Goal: Answer question/provide support: Share knowledge or assist other users

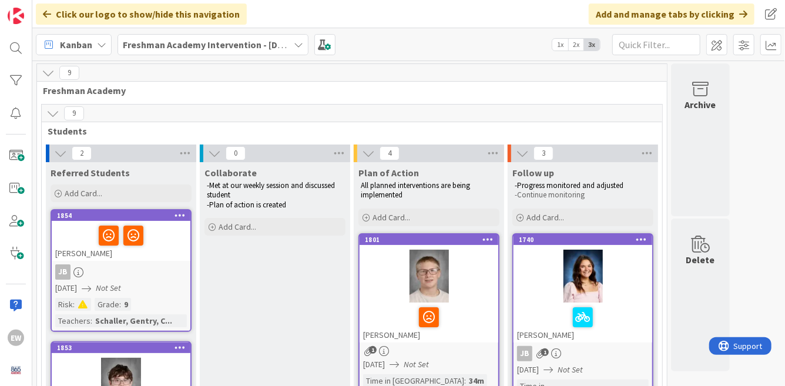
click at [479, 296] on div at bounding box center [428, 276] width 139 height 53
click at [375, 294] on div at bounding box center [428, 276] width 139 height 53
click at [464, 301] on div at bounding box center [428, 276] width 139 height 53
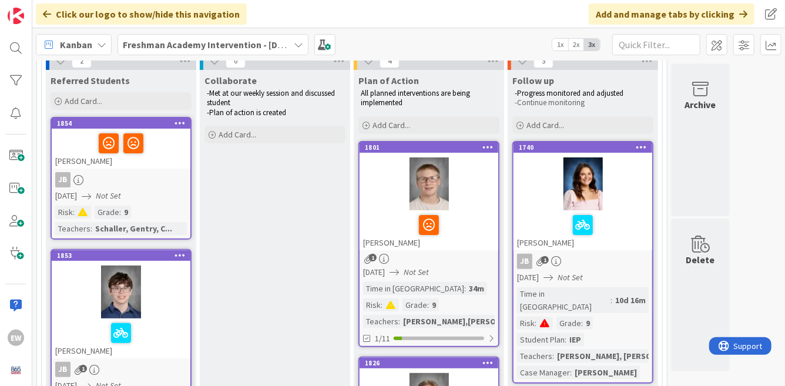
scroll to position [108, 0]
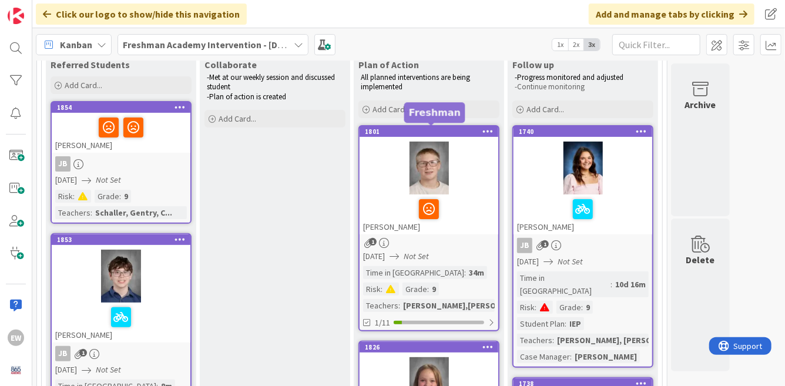
click at [466, 130] on div "1801" at bounding box center [431, 131] width 133 height 8
click at [446, 170] on div at bounding box center [428, 168] width 139 height 53
click at [457, 208] on div at bounding box center [429, 209] width 132 height 25
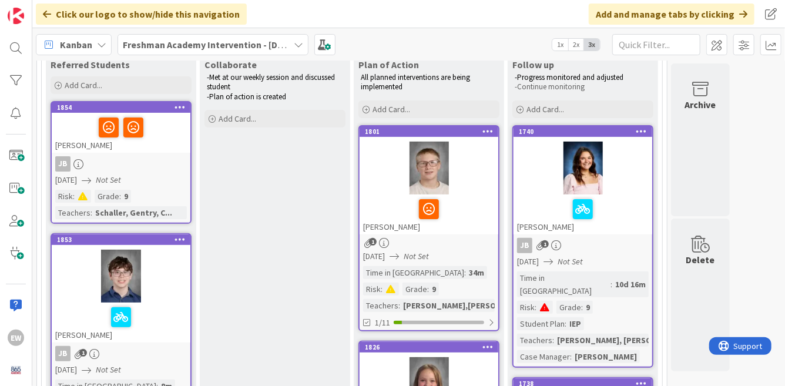
click at [483, 250] on div "08/15/2025 Not Set" at bounding box center [430, 256] width 135 height 12
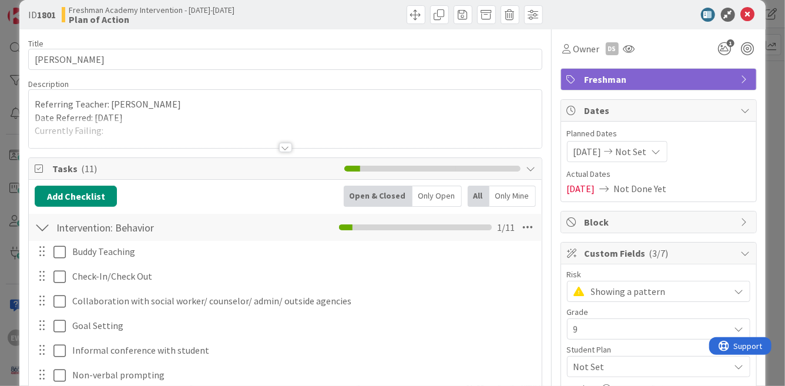
click at [177, 131] on div at bounding box center [285, 133] width 512 height 30
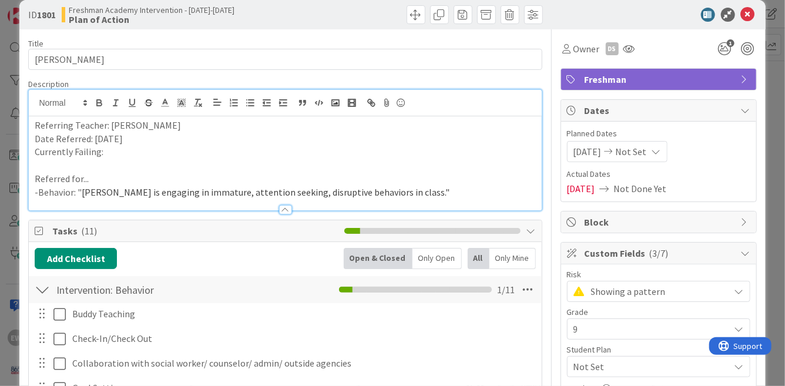
click at [139, 151] on p "Currently Failing:" at bounding box center [285, 152] width 500 height 14
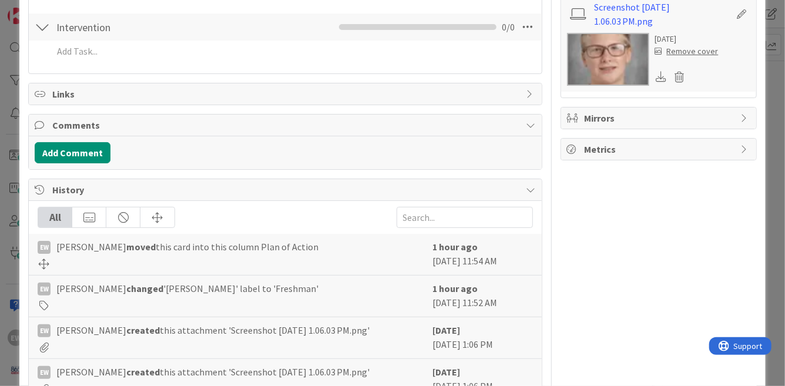
scroll to position [622, 0]
click at [97, 153] on button "Add Comment" at bounding box center [73, 151] width 76 height 21
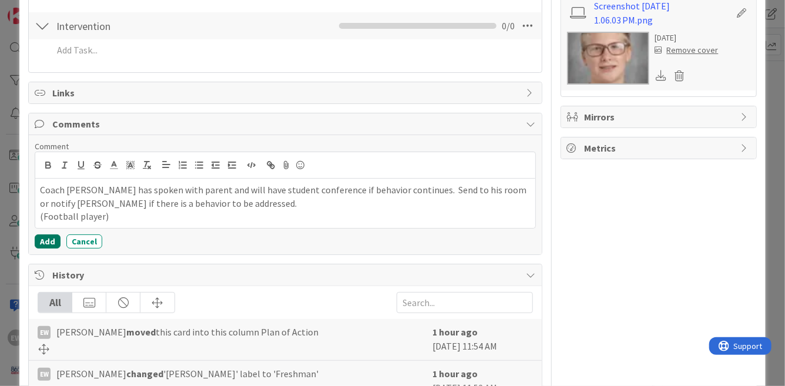
click at [45, 241] on button "Add" at bounding box center [48, 241] width 26 height 14
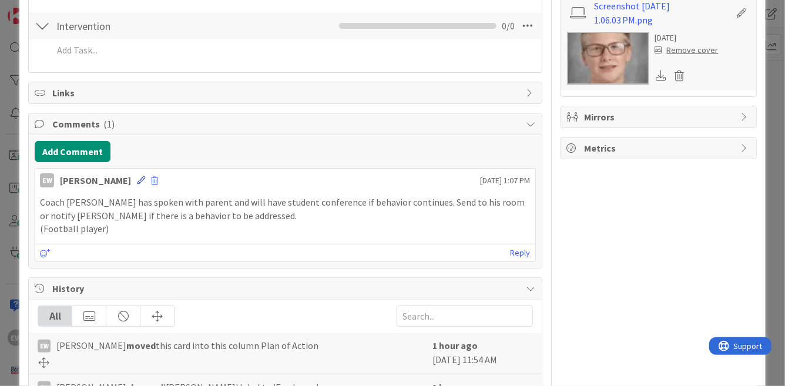
click at [137, 179] on icon at bounding box center [141, 180] width 8 height 8
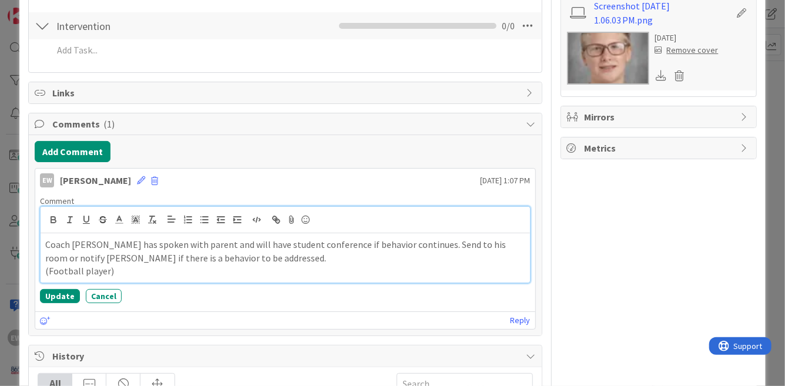
click at [45, 244] on div "Coach [PERSON_NAME] has spoken with parent and will have student conference if …" at bounding box center [285, 257] width 489 height 49
drag, startPoint x: 43, startPoint y: 243, endPoint x: 152, endPoint y: 249, distance: 108.2
click at [152, 249] on div "Discussed at 8/20 meeting: Coach [PERSON_NAME] has spoken with parent and will …" at bounding box center [285, 257] width 489 height 49
copy p "Discussed at 8/20 meeting:"
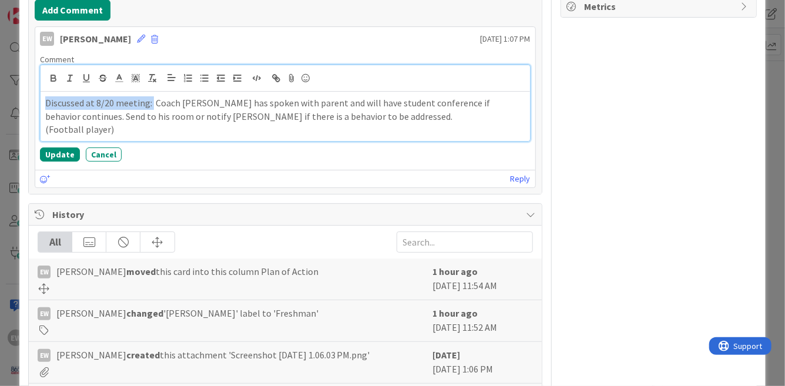
scroll to position [767, 0]
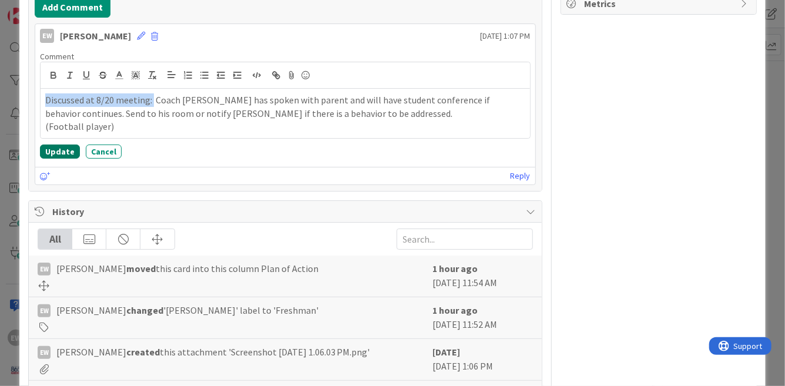
click at [56, 147] on button "Update" at bounding box center [60, 151] width 40 height 14
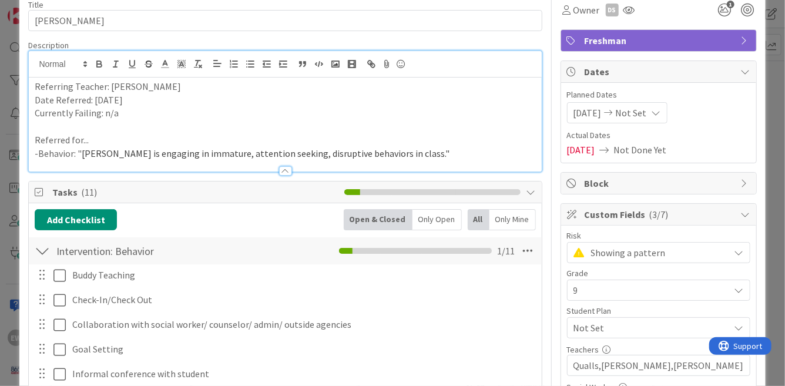
scroll to position [0, 0]
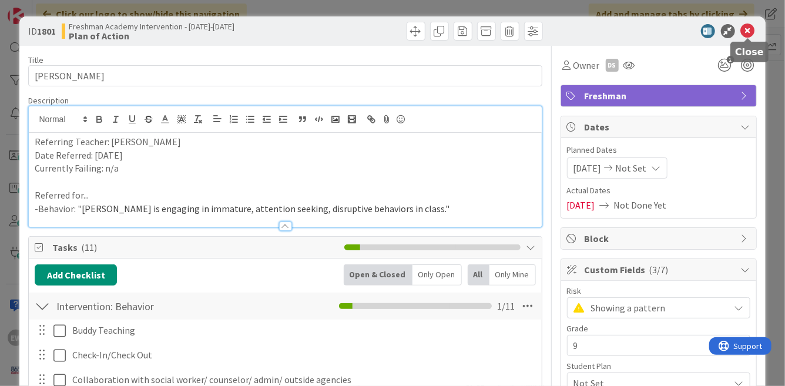
click at [749, 31] on icon at bounding box center [748, 31] width 14 height 14
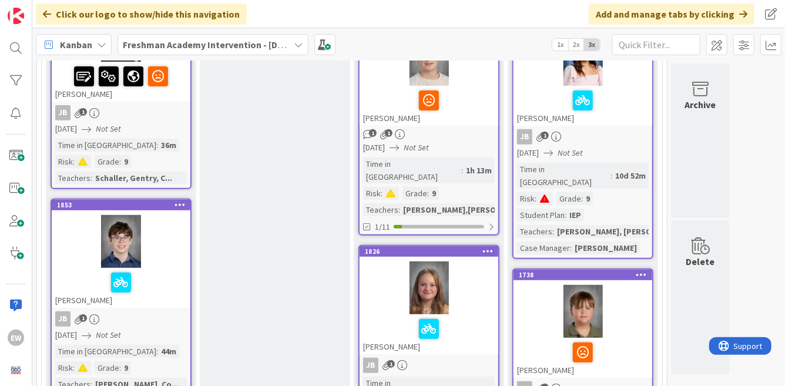
scroll to position [238, 0]
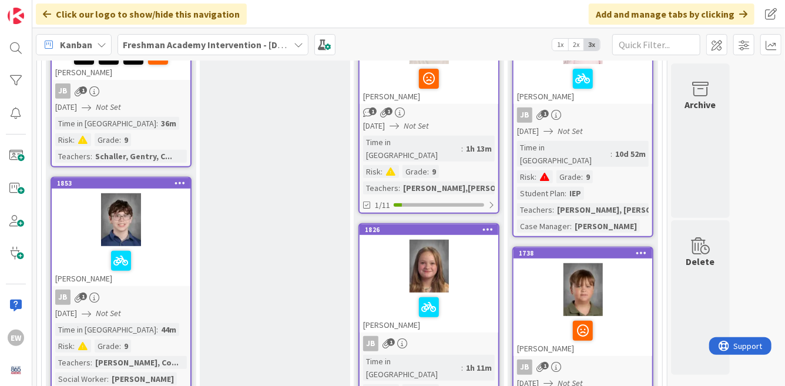
click at [462, 270] on div at bounding box center [428, 266] width 139 height 53
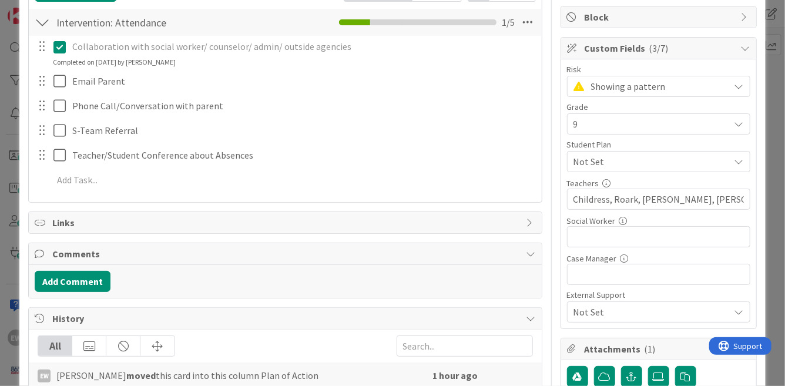
scroll to position [233, 0]
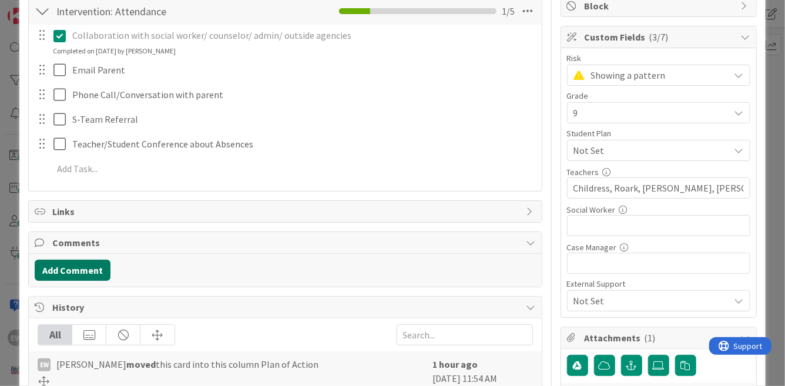
click at [86, 271] on button "Add Comment" at bounding box center [73, 270] width 76 height 21
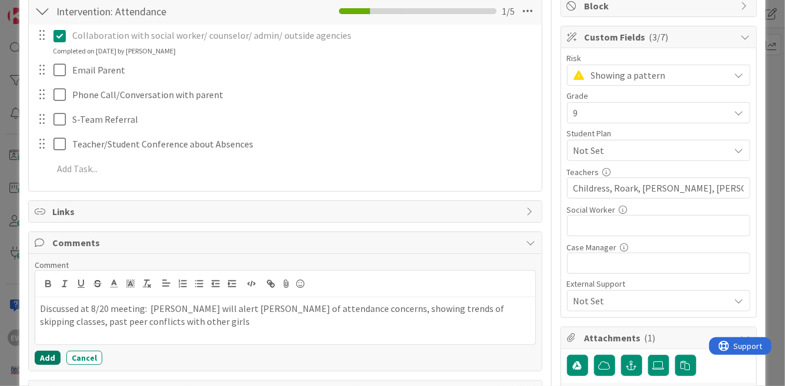
click at [47, 358] on button "Add" at bounding box center [48, 358] width 26 height 14
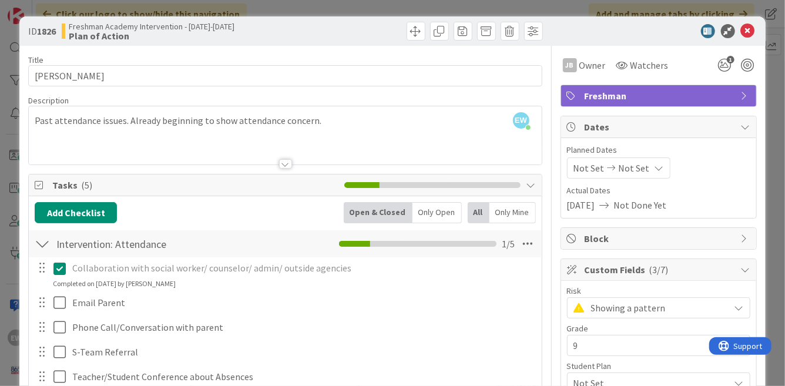
scroll to position [0, 0]
click at [751, 29] on icon at bounding box center [748, 31] width 14 height 14
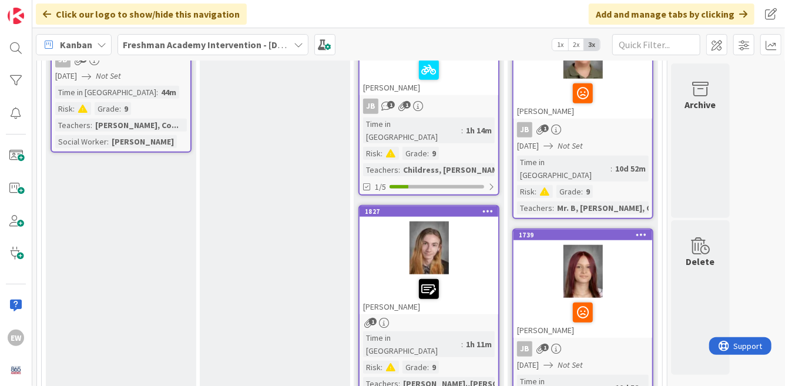
scroll to position [489, 0]
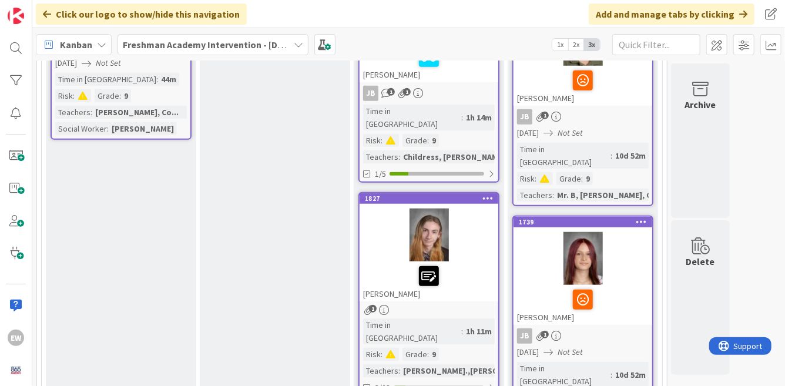
click at [481, 231] on div at bounding box center [428, 234] width 139 height 53
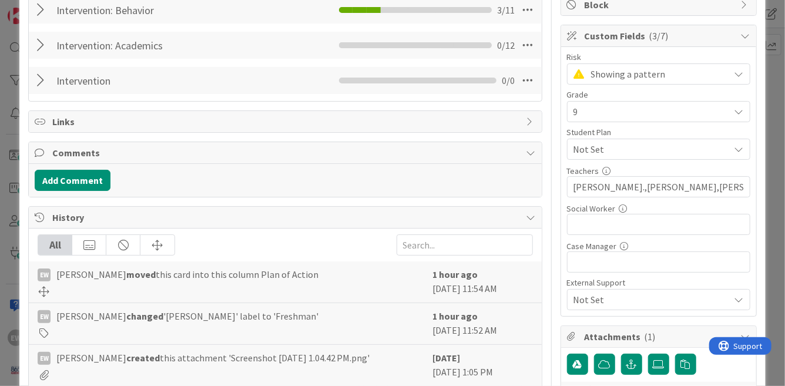
scroll to position [245, 0]
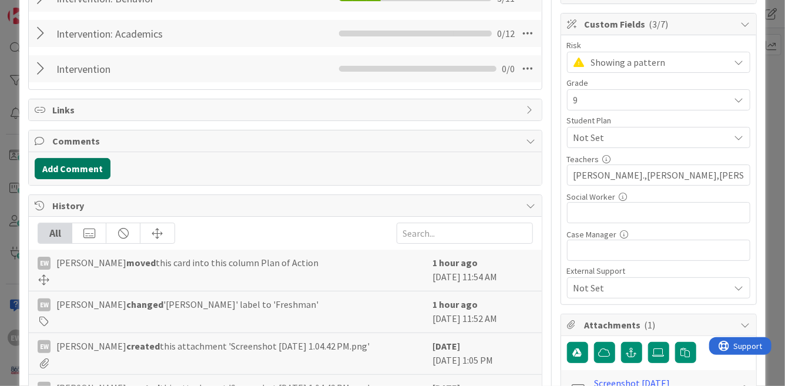
click at [86, 173] on button "Add Comment" at bounding box center [73, 168] width 76 height 21
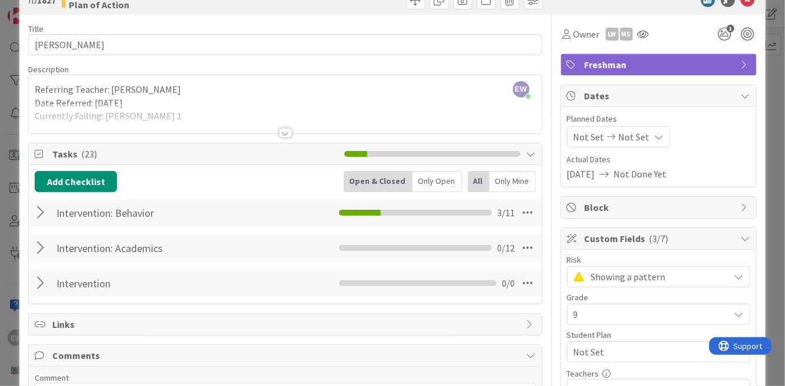
scroll to position [0, 0]
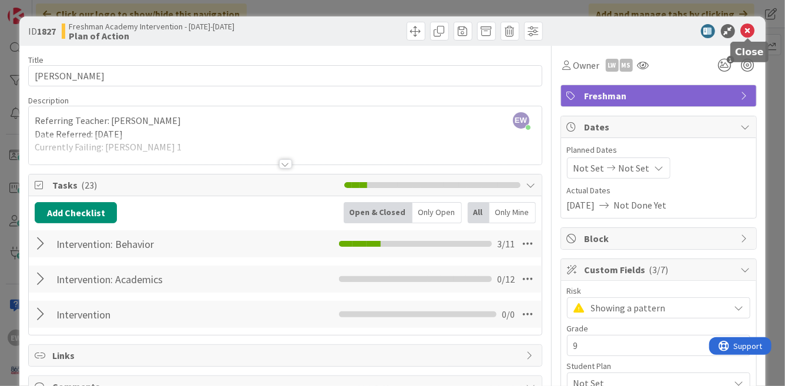
click at [744, 31] on icon at bounding box center [748, 31] width 14 height 14
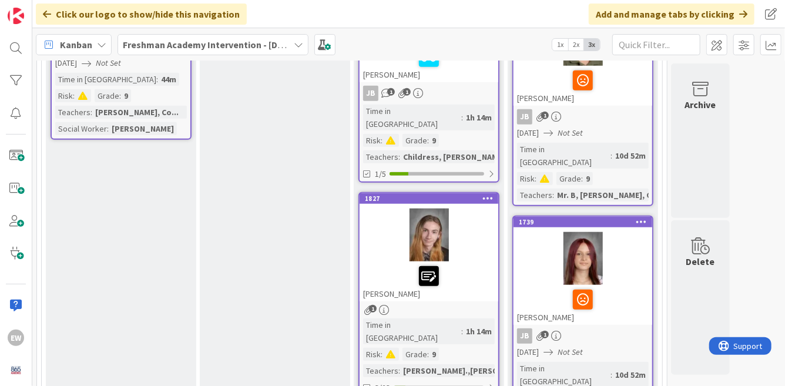
click at [744, 31] on div "Kanban Freshman Academy Intervention - [DATE]-[DATE] 1x 2x 3x" at bounding box center [408, 44] width 752 height 32
click at [470, 218] on div at bounding box center [428, 234] width 139 height 53
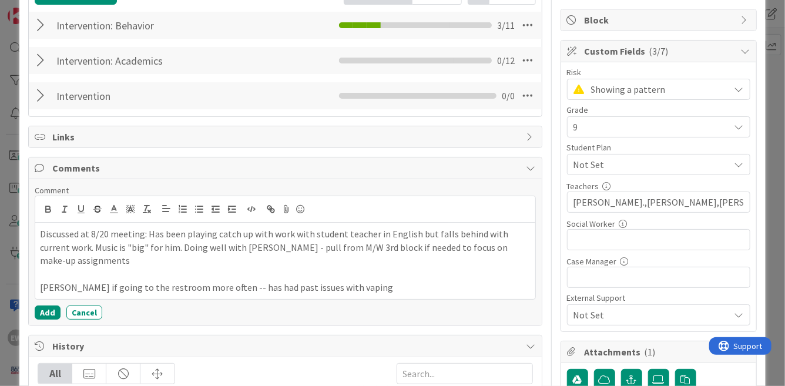
scroll to position [226, 0]
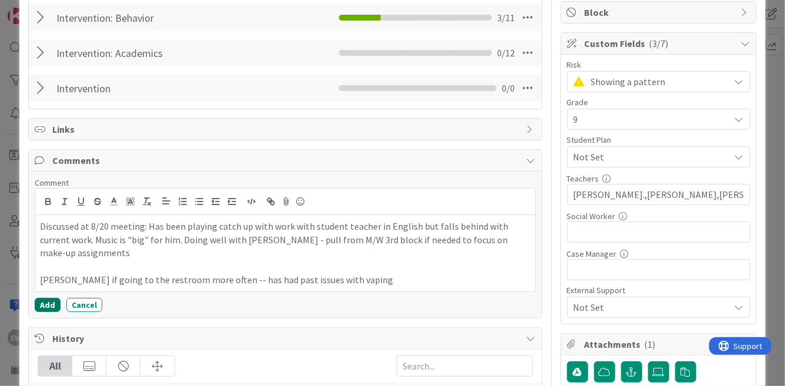
click at [53, 298] on button "Add" at bounding box center [48, 305] width 26 height 14
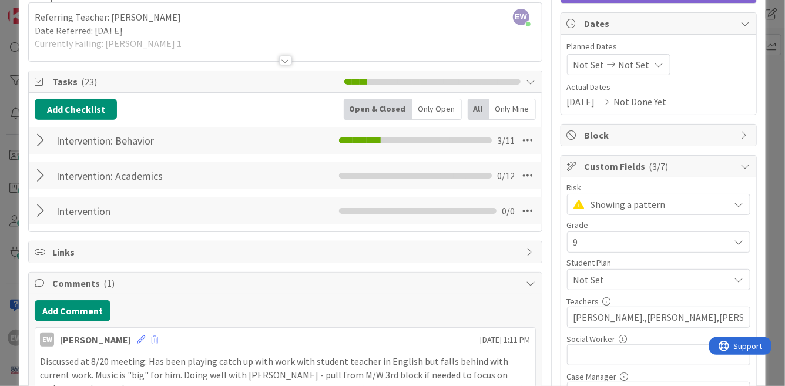
scroll to position [0, 0]
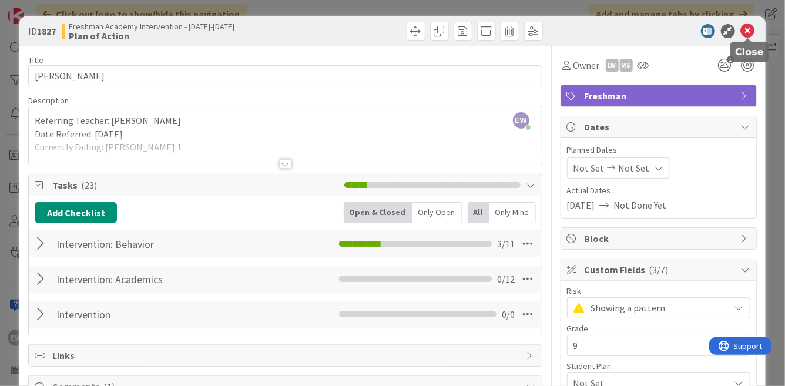
click at [743, 26] on icon at bounding box center [748, 31] width 14 height 14
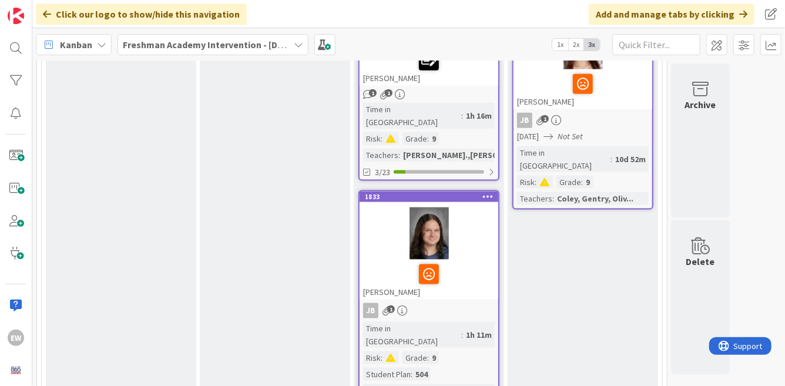
scroll to position [718, 0]
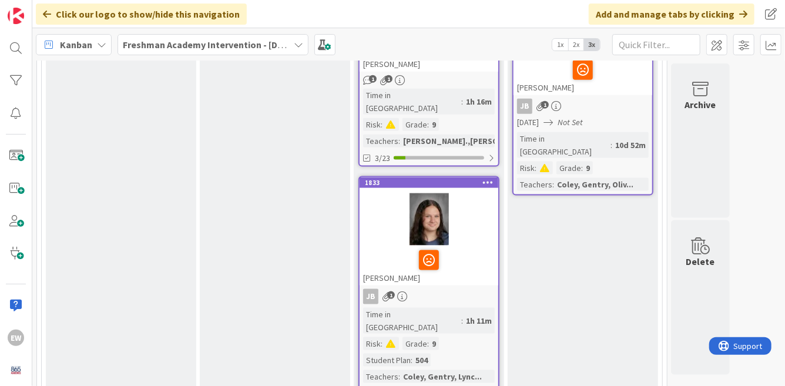
click at [490, 248] on div at bounding box center [429, 260] width 132 height 25
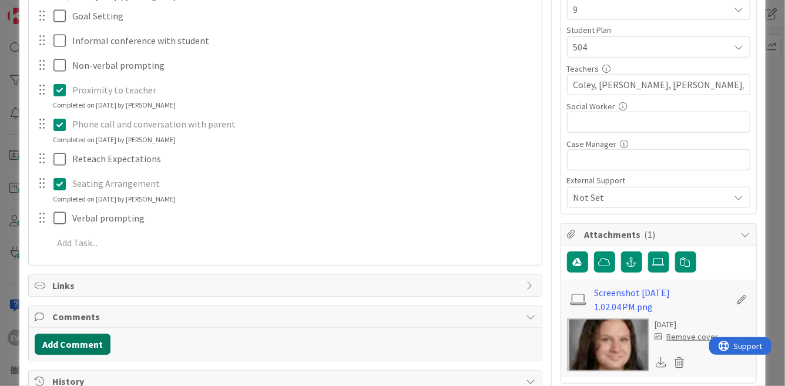
click at [49, 340] on button "Add Comment" at bounding box center [73, 344] width 76 height 21
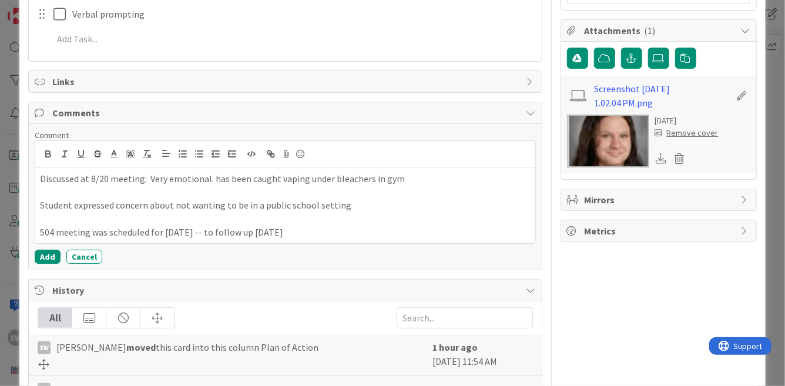
scroll to position [558, 0]
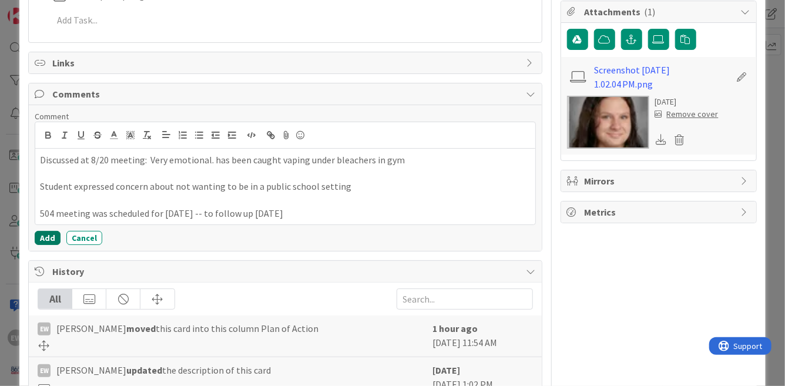
click at [56, 240] on button "Add" at bounding box center [48, 238] width 26 height 14
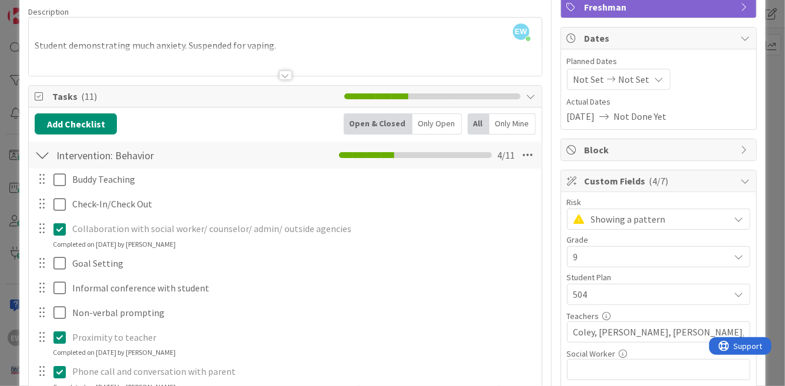
scroll to position [0, 0]
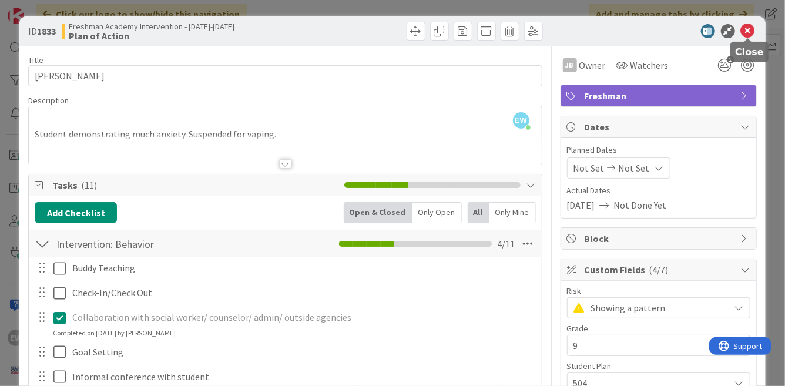
click at [748, 32] on icon at bounding box center [748, 31] width 14 height 14
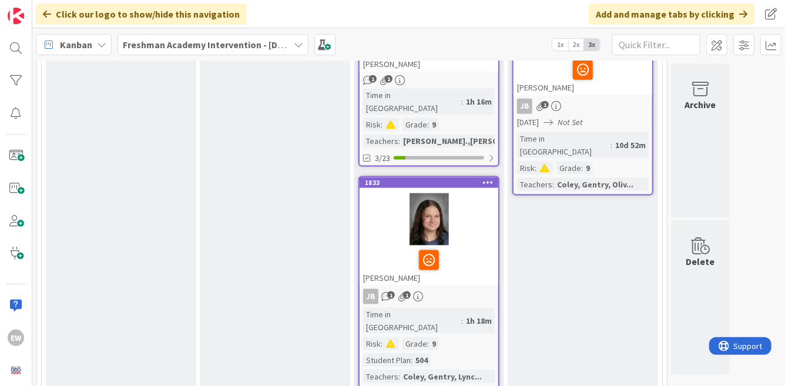
click at [489, 89] on div "Time in Column : 1h 16m Risk : Grade : 9 Teachers : [PERSON_NAME],[PERSON_NAME]…" at bounding box center [429, 118] width 132 height 59
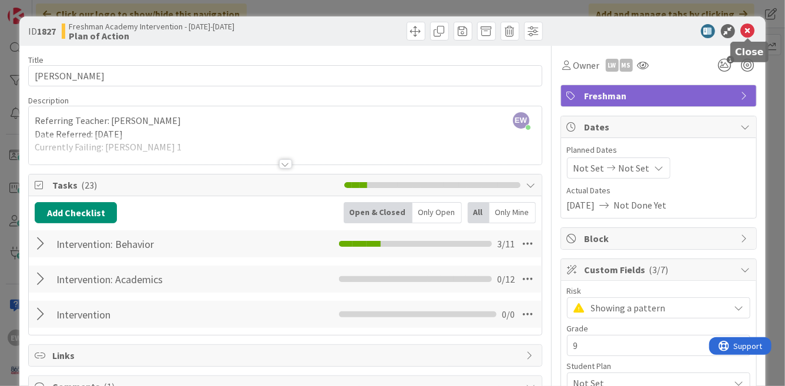
click at [745, 32] on icon at bounding box center [748, 31] width 14 height 14
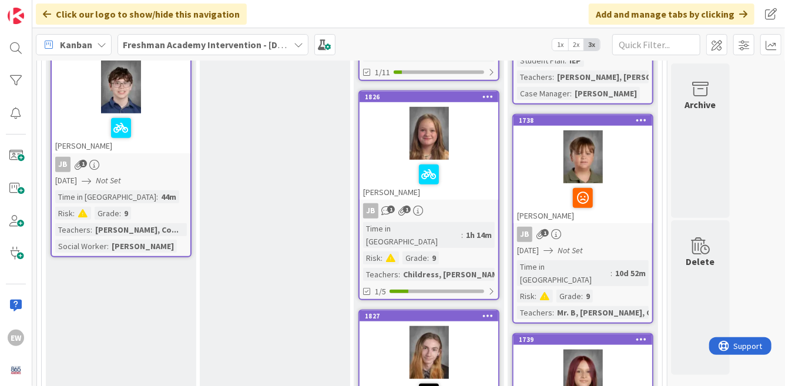
click at [474, 139] on div at bounding box center [428, 133] width 139 height 53
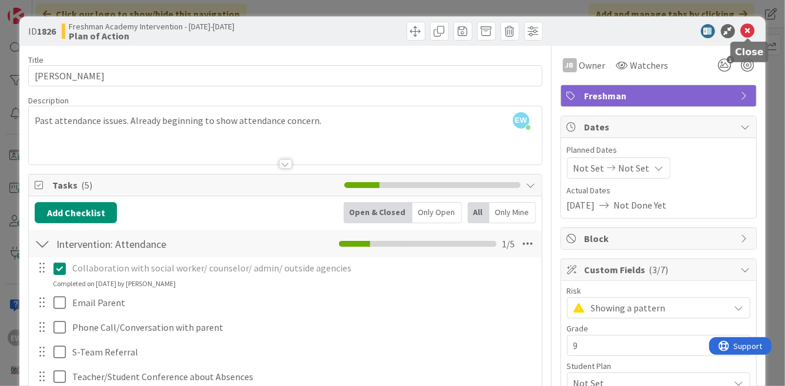
click at [751, 32] on icon at bounding box center [748, 31] width 14 height 14
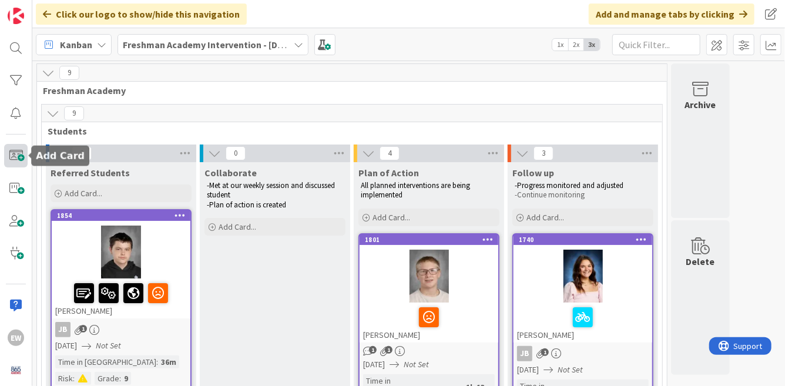
click at [16, 154] on span at bounding box center [15, 155] width 23 height 23
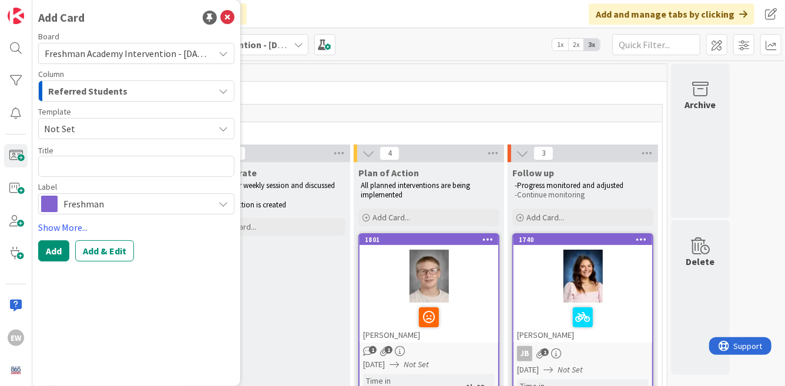
click at [149, 131] on span "Not Set" at bounding box center [124, 128] width 161 height 15
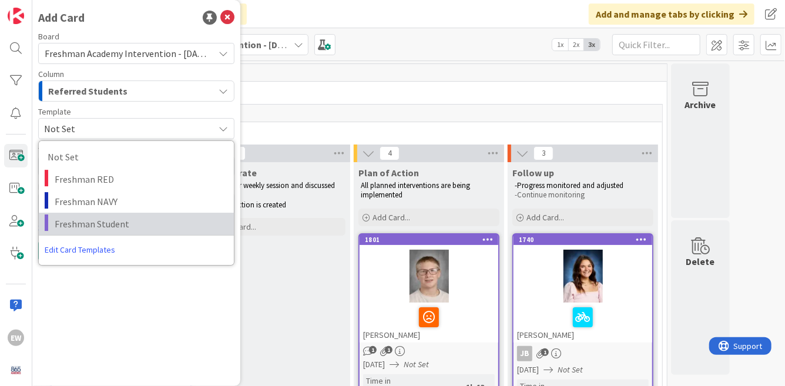
click at [119, 223] on span "Freshman Student" at bounding box center [140, 223] width 170 height 15
type textarea "x"
type textarea "Freshman Student"
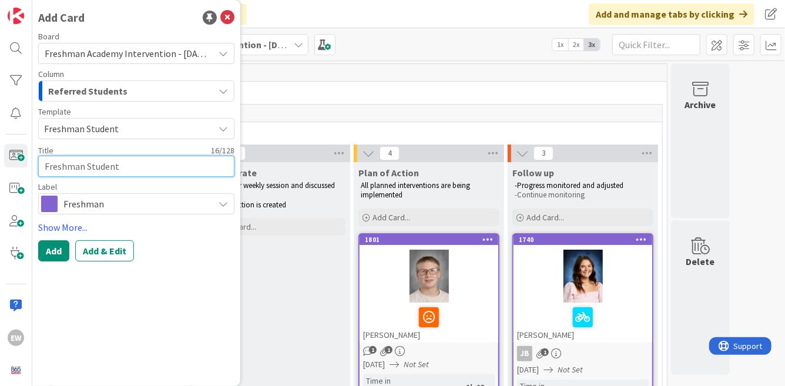
click at [103, 166] on textarea "Freshman Student" at bounding box center [136, 166] width 196 height 21
type textarea "x"
type textarea "Freshman StudBent"
type textarea "x"
type textarea "Freshman StudBeent"
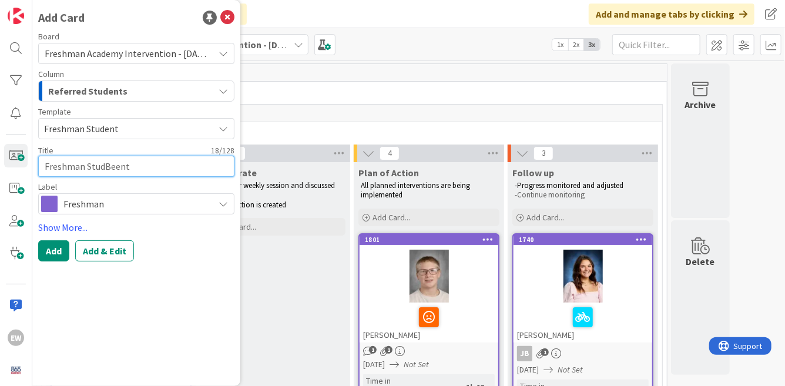
type textarea "x"
type textarea "Freshman StudBetent"
type textarea "x"
type textarea "Freshman StudBethent"
type textarea "x"
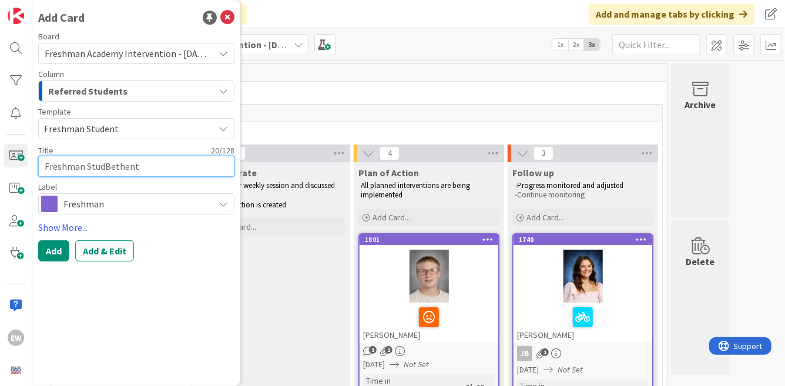
type textarea "Freshman StudBetent"
click at [103, 166] on textarea "Freshman StudBetent" at bounding box center [136, 166] width 196 height 21
type textarea "x"
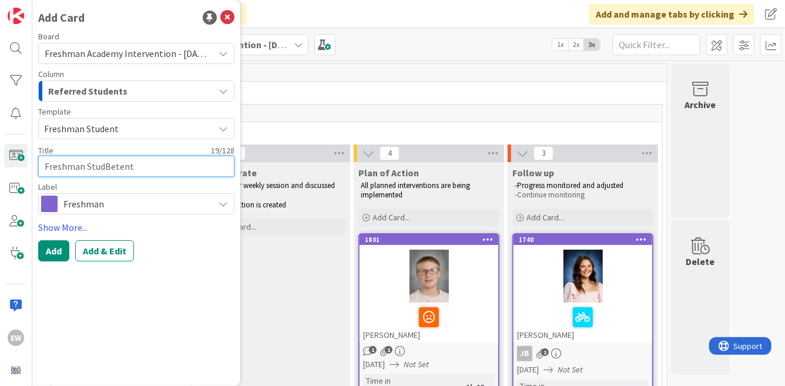
type textarea "B"
type textarea "x"
type textarea "Be"
type textarea "x"
type textarea "[PERSON_NAME]"
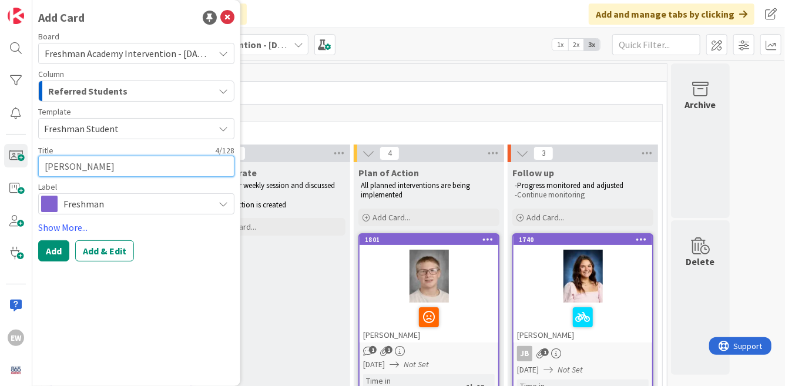
type textarea "x"
type textarea "Betha"
type textarea "x"
type textarea "Bethan"
type textarea "x"
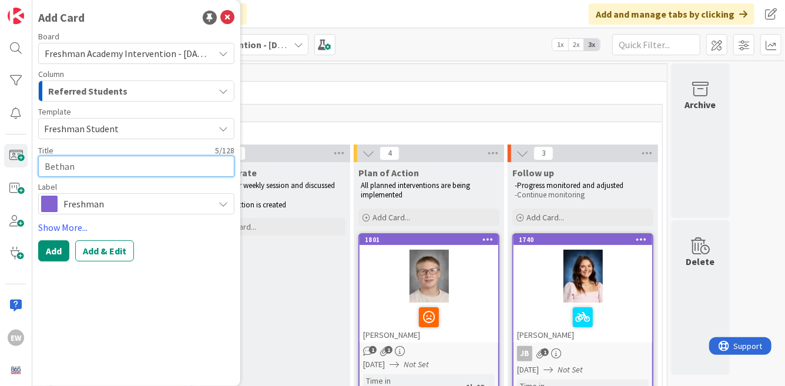
type textarea "[PERSON_NAME]"
type textarea "x"
type textarea "[PERSON_NAME]"
type textarea "x"
type textarea "[PERSON_NAME]"
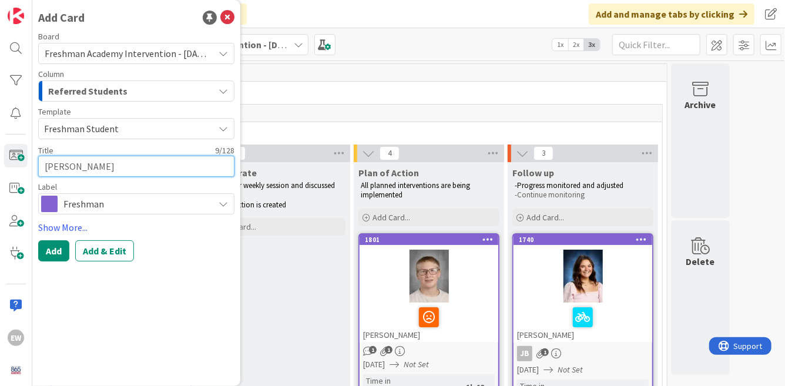
type textarea "x"
type textarea "[PERSON_NAME]"
type textarea "x"
type textarea "[PERSON_NAME]"
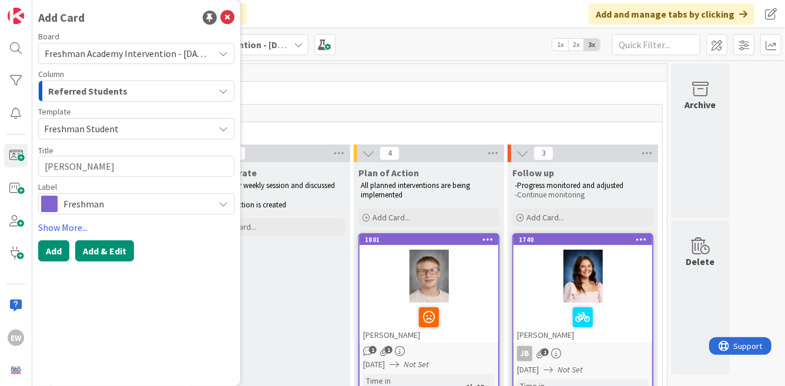
click at [110, 253] on button "Add & Edit" at bounding box center [104, 250] width 59 height 21
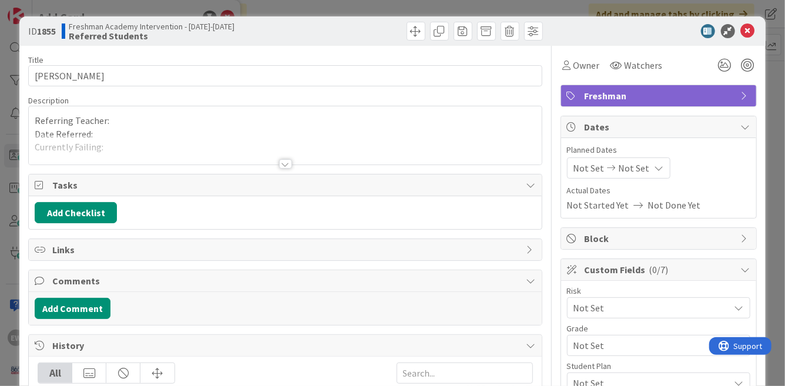
click at [114, 122] on div "Referring Teacher: Date Referred: Currently Failing: Referred for... -" at bounding box center [285, 135] width 512 height 58
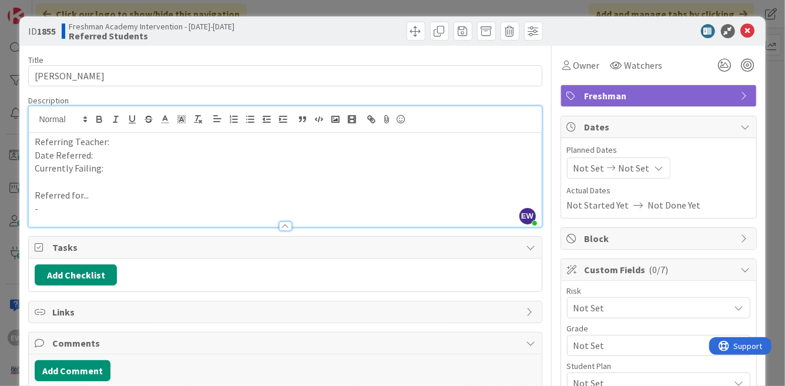
click at [121, 139] on p "Referring Teacher:" at bounding box center [285, 142] width 500 height 14
click at [161, 208] on p "-When referred, was failing WH, ELA, and Algebra" at bounding box center [285, 209] width 500 height 14
click at [149, 209] on p "-When referred, was failing WH, English, and Algebra" at bounding box center [285, 209] width 500 height 14
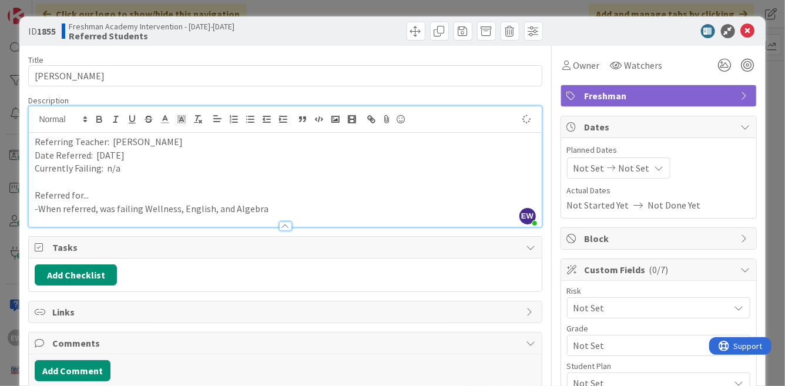
click at [126, 211] on p "-When referred, was failing Wellness, English, and Algebra" at bounding box center [285, 209] width 500 height 14
click at [270, 211] on p "-When referred, was failing Wellness, English, and Algebra" at bounding box center [285, 209] width 500 height 14
drag, startPoint x: 39, startPoint y: 210, endPoint x: 115, endPoint y: 213, distance: 75.8
click at [115, 213] on p "-When referred, was failing Wellness, English, and Algebra" at bounding box center [285, 209] width 500 height 14
click at [235, 210] on p "-[PERSON_NAME] was failing Wellness, English, and Algebra" at bounding box center [285, 209] width 500 height 14
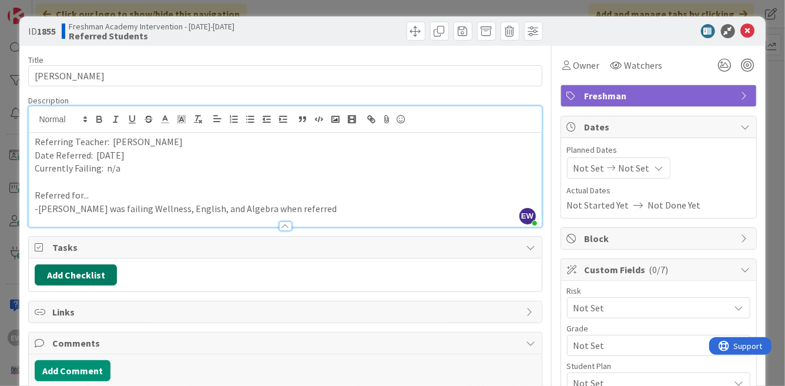
click at [62, 277] on button "Add Checklist" at bounding box center [76, 274] width 82 height 21
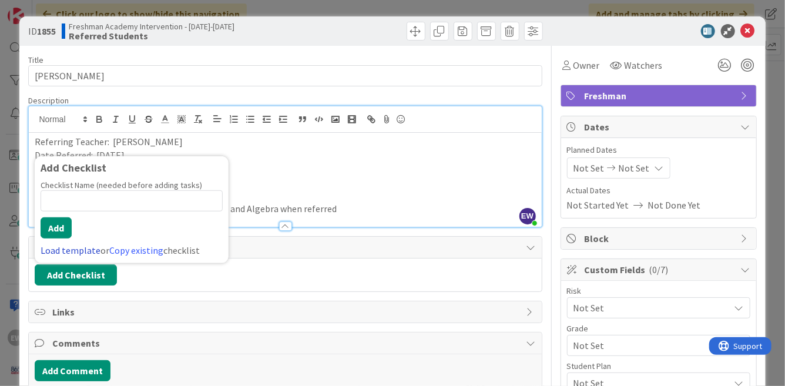
click at [90, 250] on link "Load template" at bounding box center [71, 250] width 60 height 12
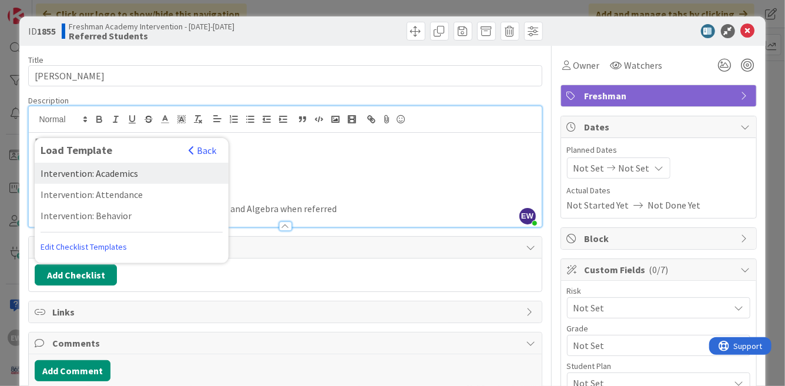
click at [103, 175] on div "Intervention: Academics" at bounding box center [132, 173] width 194 height 21
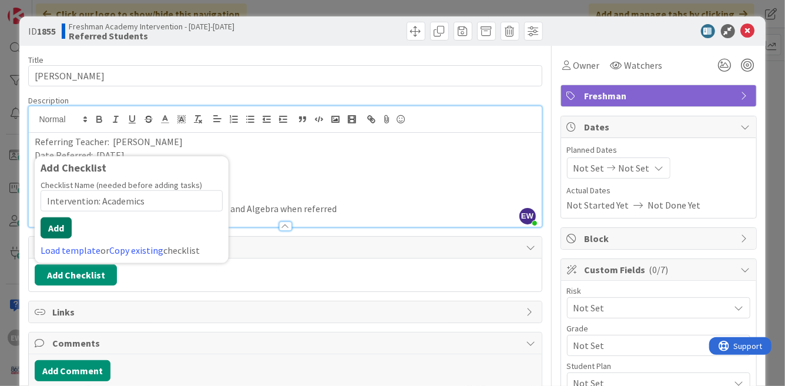
click at [70, 222] on button "Add" at bounding box center [56, 227] width 31 height 21
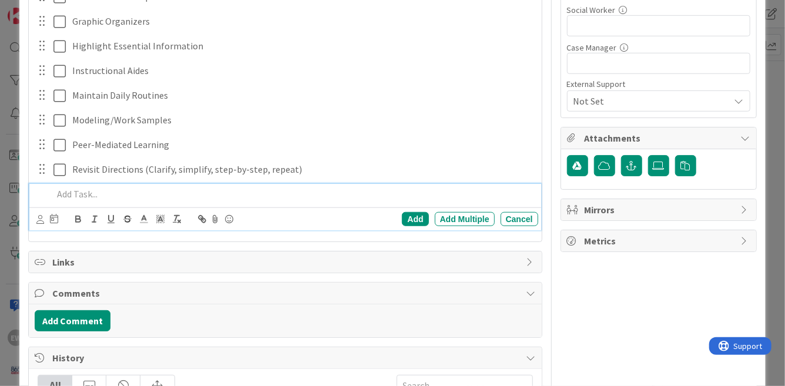
scroll to position [518, 0]
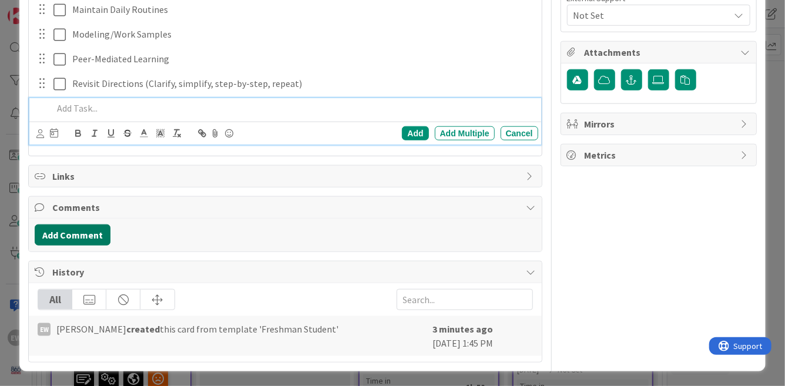
click at [82, 232] on button "Add Comment" at bounding box center [73, 234] width 76 height 21
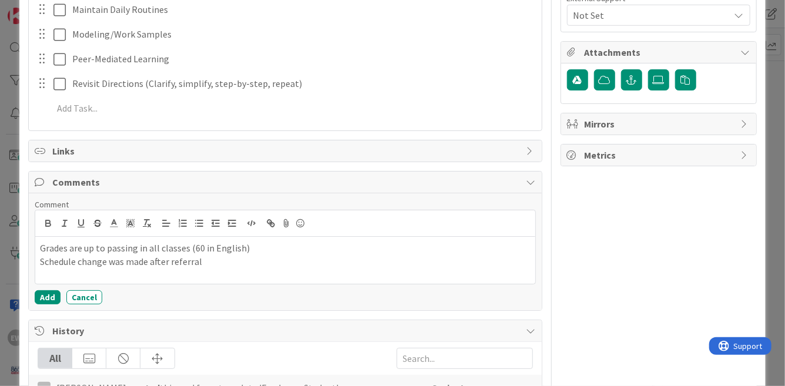
click at [172, 264] on p "Schedule change was made after referral" at bounding box center [285, 262] width 490 height 14
click at [277, 263] on p "Schedule change was made after student concerns referral" at bounding box center [285, 262] width 490 height 14
click at [281, 264] on p "Schedule change was made after student concerns referral" at bounding box center [285, 262] width 490 height 14
click at [46, 300] on button "Add" at bounding box center [48, 297] width 26 height 14
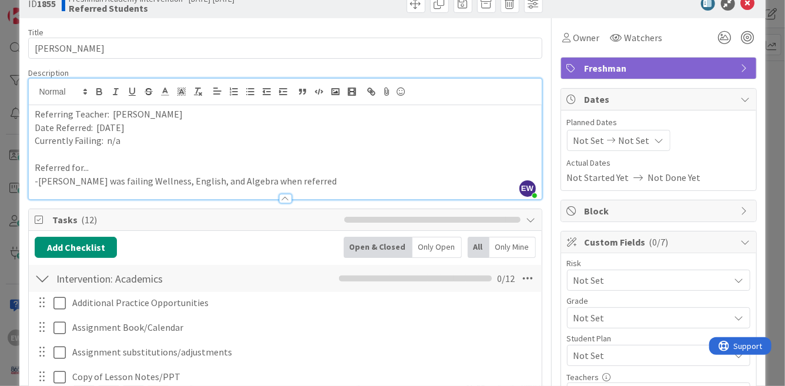
scroll to position [0, 0]
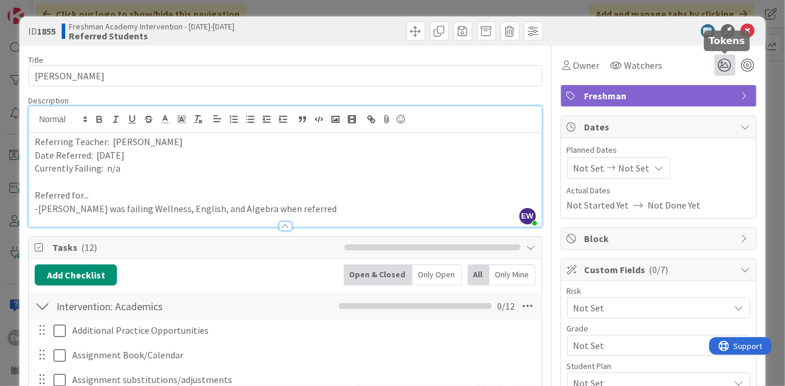
click at [722, 62] on icon at bounding box center [724, 65] width 21 height 21
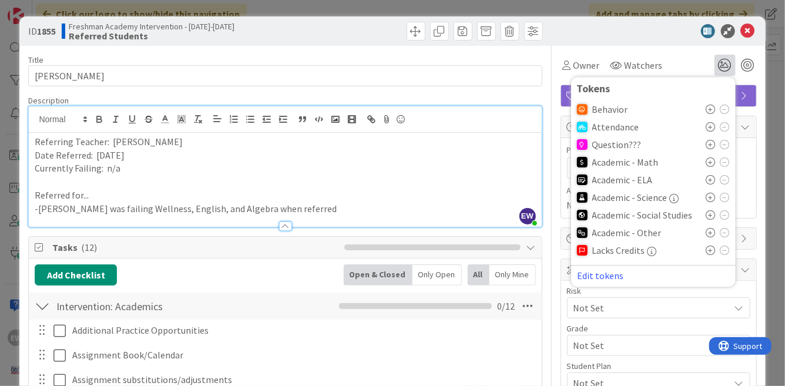
click at [709, 179] on icon at bounding box center [710, 179] width 9 height 9
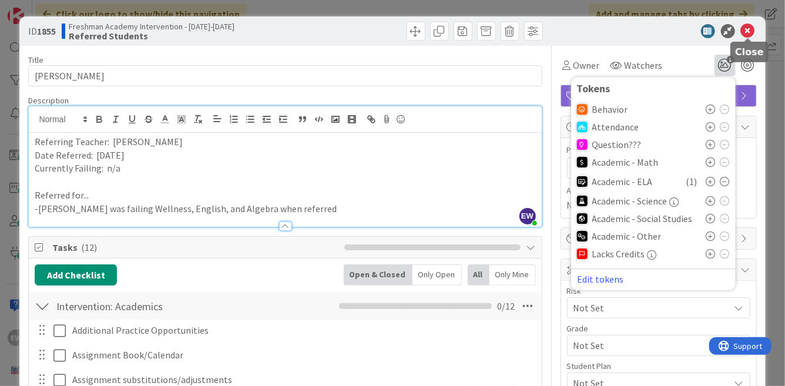
click at [749, 31] on icon at bounding box center [748, 31] width 14 height 14
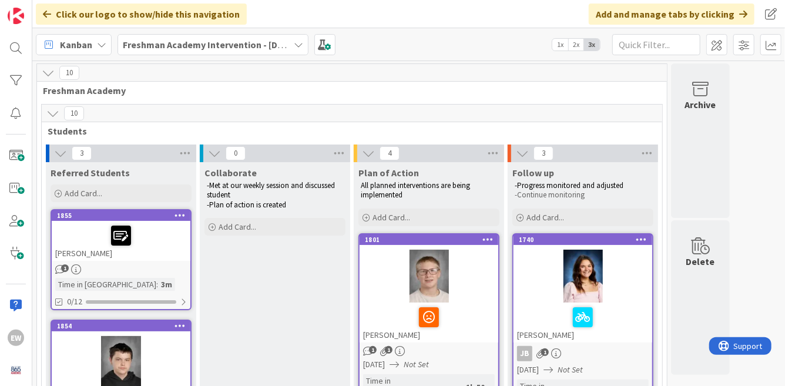
click at [154, 243] on div at bounding box center [121, 235] width 132 height 25
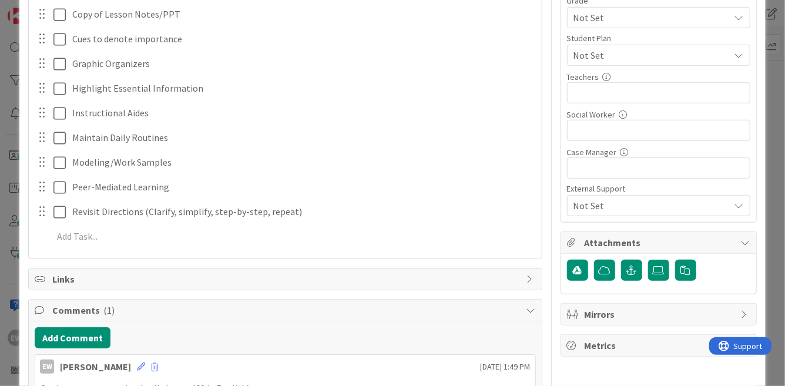
scroll to position [366, 0]
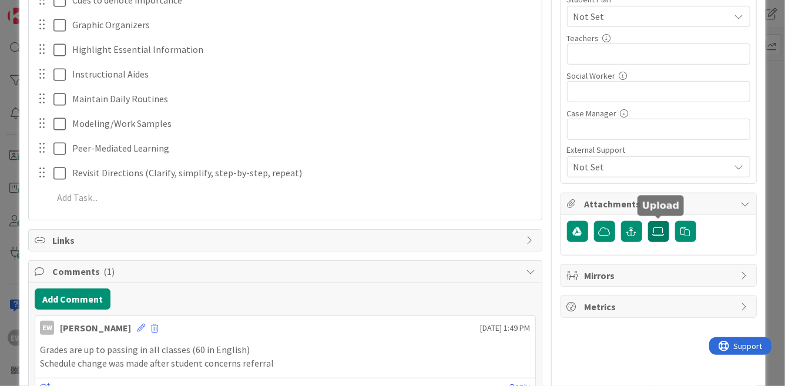
click at [652, 234] on icon at bounding box center [658, 231] width 12 height 9
click at [648, 221] on input "file" at bounding box center [648, 221] width 0 height 0
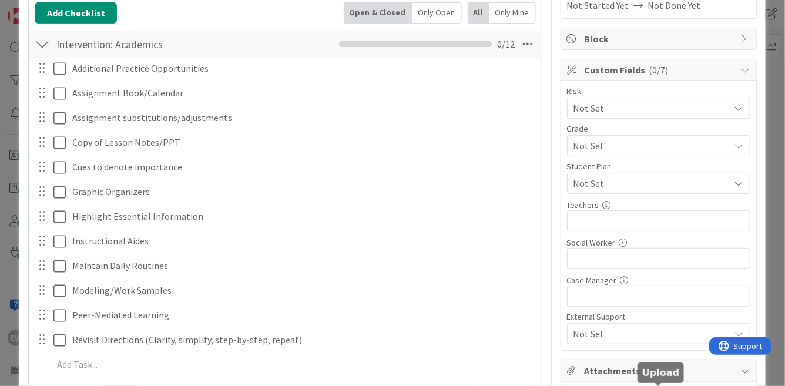
scroll to position [192, 0]
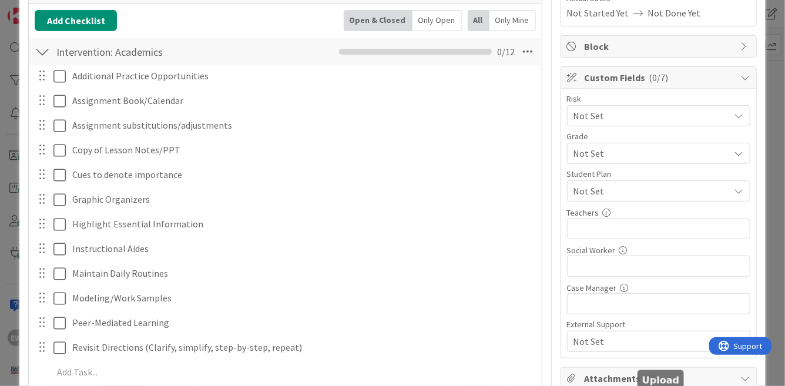
click at [708, 113] on span "Not Set" at bounding box center [648, 115] width 150 height 16
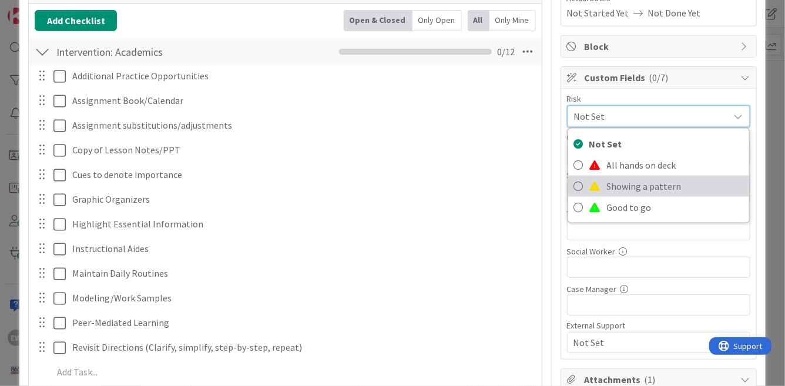
click at [677, 189] on span "Showing a pattern" at bounding box center [675, 186] width 136 height 18
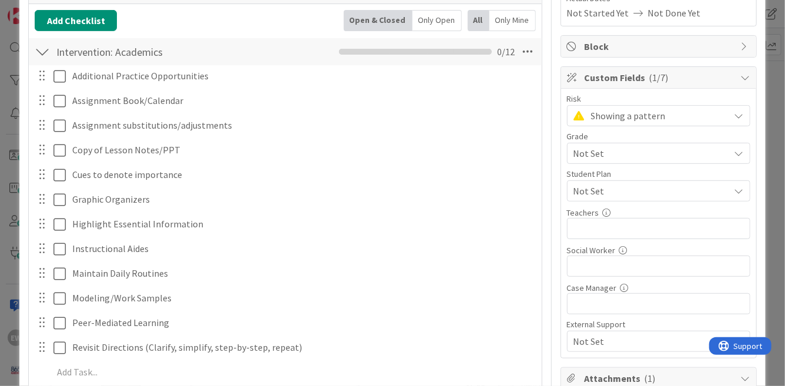
click at [655, 149] on span "Not Set" at bounding box center [648, 153] width 150 height 16
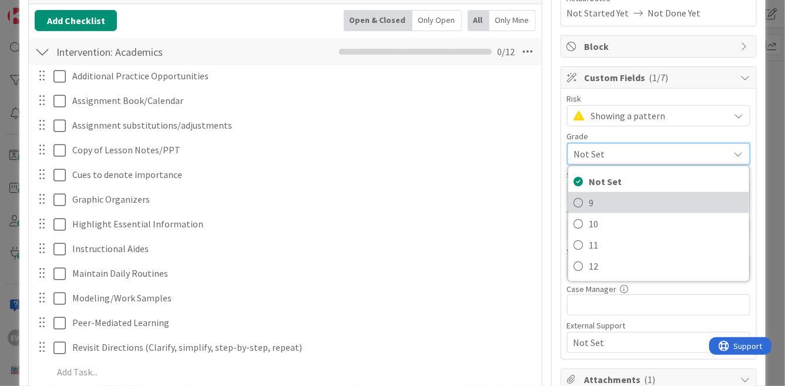
click at [580, 205] on icon at bounding box center [578, 203] width 9 height 18
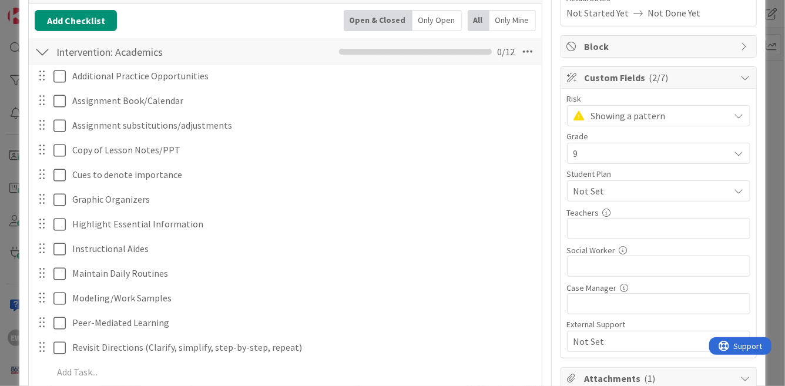
click at [626, 181] on div "Not Set" at bounding box center [658, 190] width 183 height 21
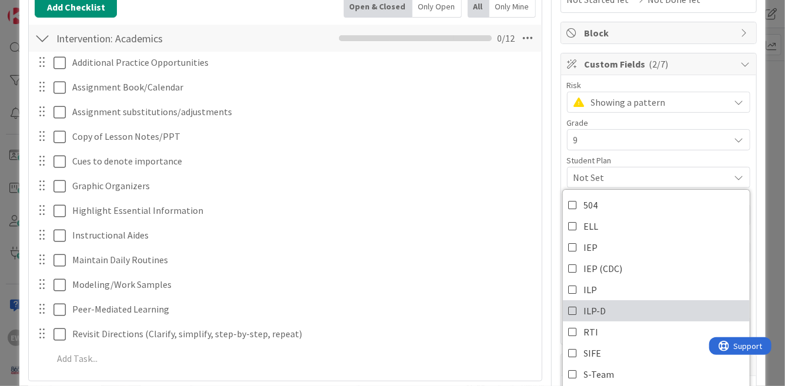
scroll to position [200, 0]
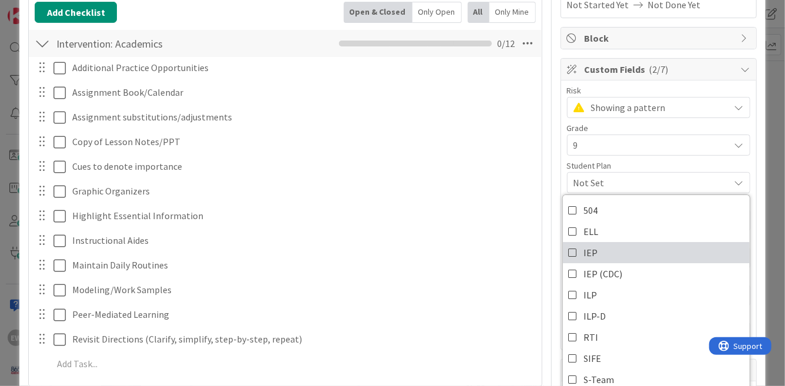
click at [572, 254] on icon at bounding box center [572, 253] width 9 height 18
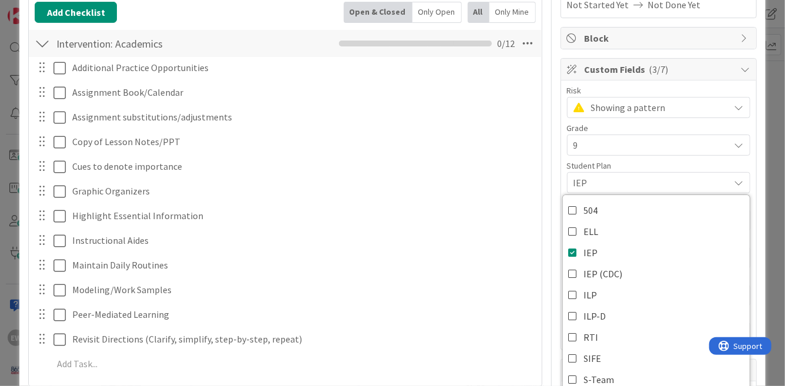
click at [637, 181] on span "IEP" at bounding box center [651, 183] width 156 height 14
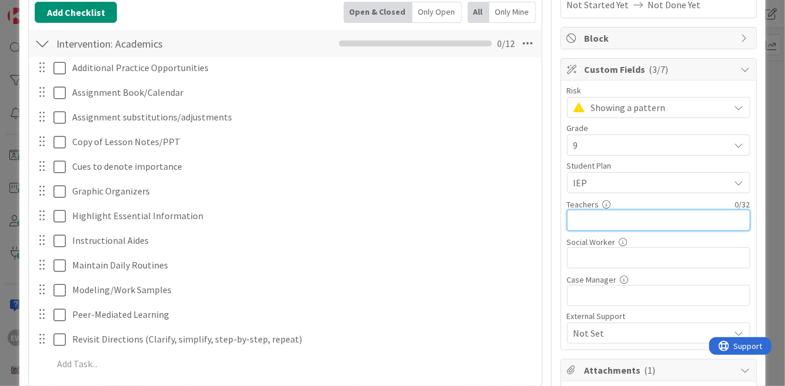
click at [595, 228] on input "text" at bounding box center [658, 220] width 183 height 21
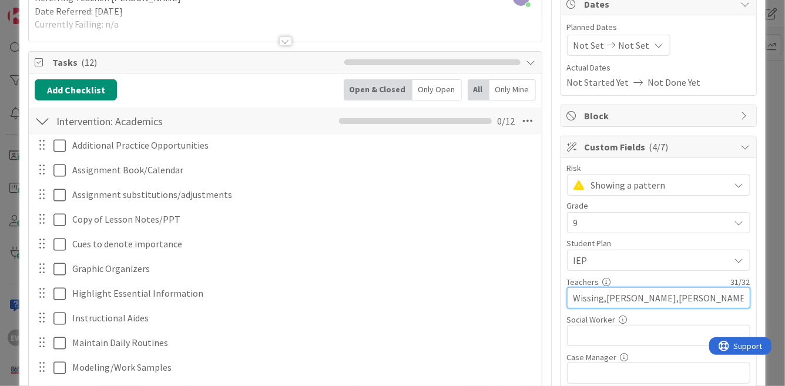
scroll to position [0, 0]
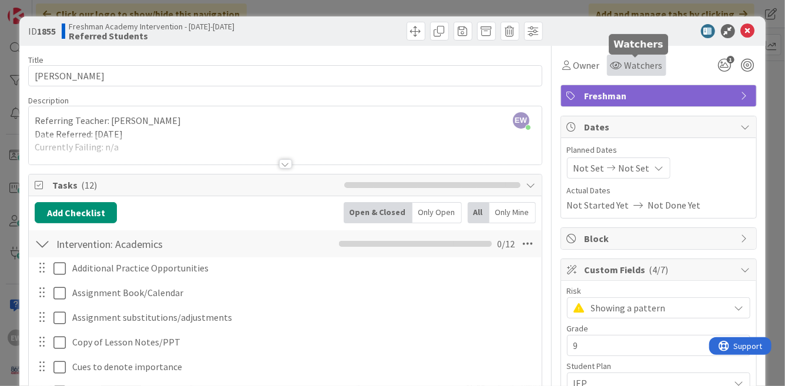
type input "Wissing,[PERSON_NAME],[PERSON_NAME],Childress"
click at [652, 65] on span "Watchers" at bounding box center [643, 65] width 38 height 14
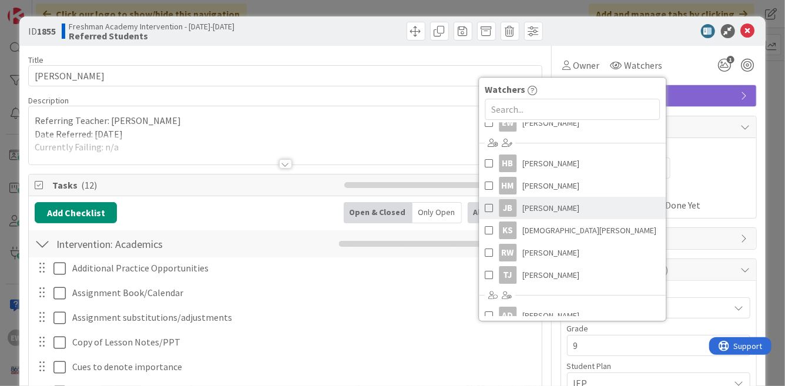
scroll to position [32, 0]
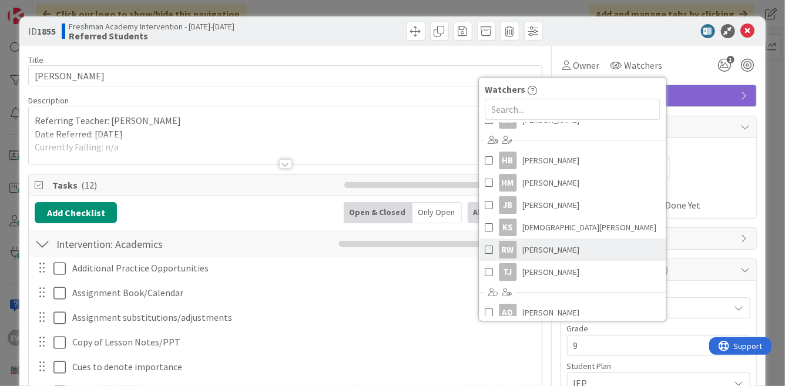
click at [489, 253] on span at bounding box center [488, 250] width 8 height 18
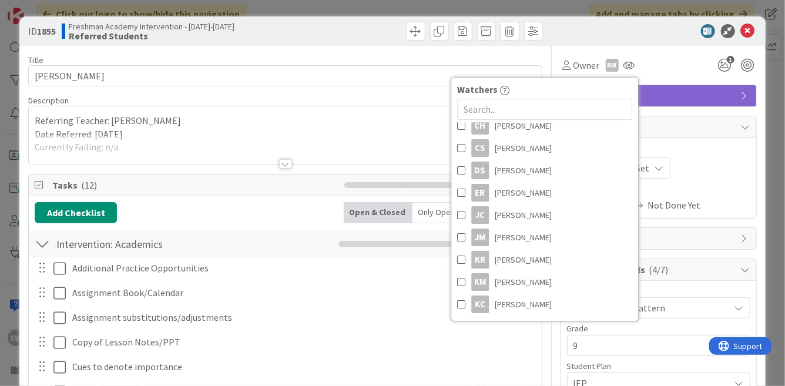
scroll to position [264, 0]
click at [463, 213] on span at bounding box center [461, 214] width 8 height 18
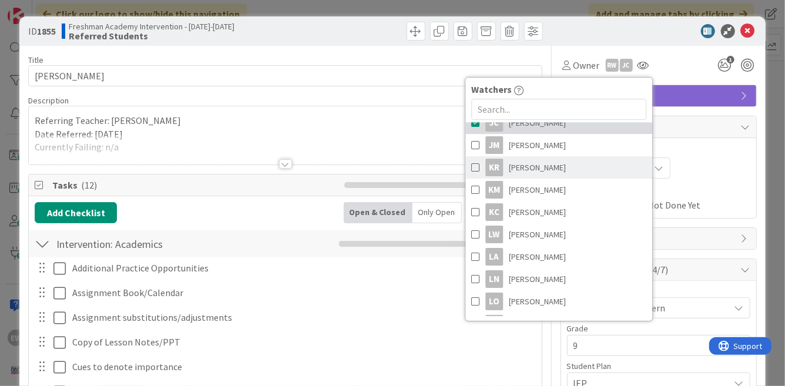
scroll to position [358, 0]
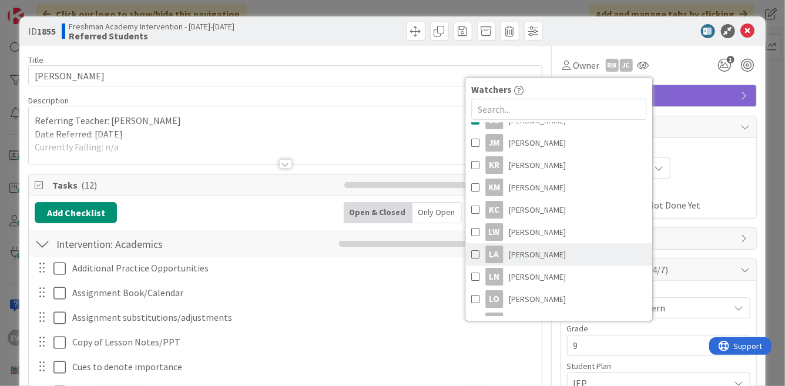
click at [476, 253] on span at bounding box center [475, 254] width 8 height 18
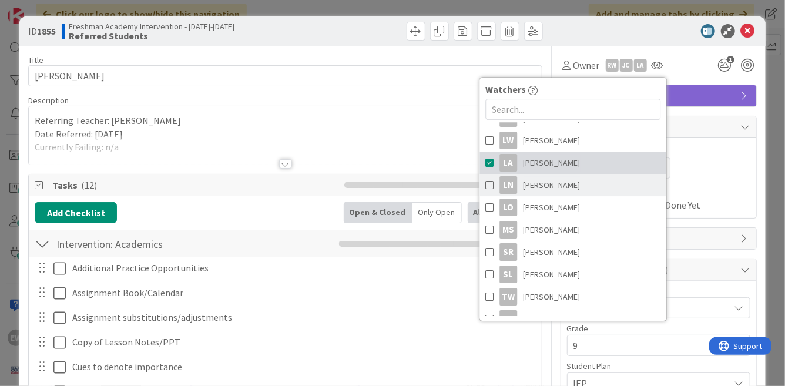
scroll to position [463, 0]
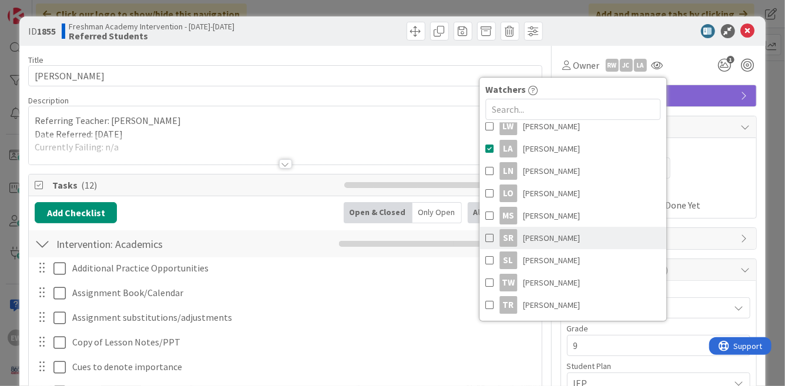
click at [487, 238] on span at bounding box center [489, 238] width 8 height 18
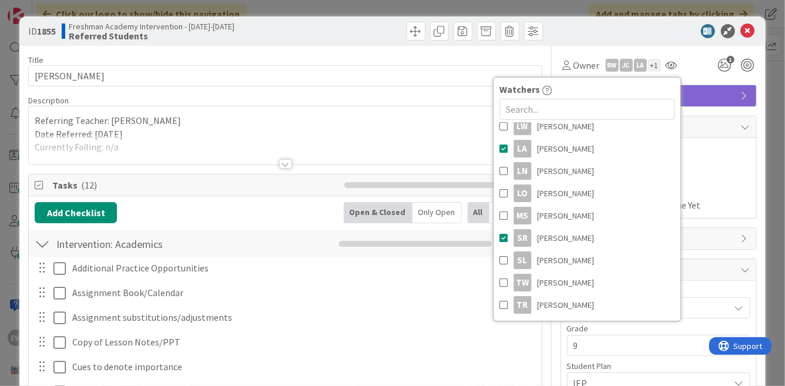
click at [712, 158] on div "Not Set Not Set" at bounding box center [658, 167] width 183 height 21
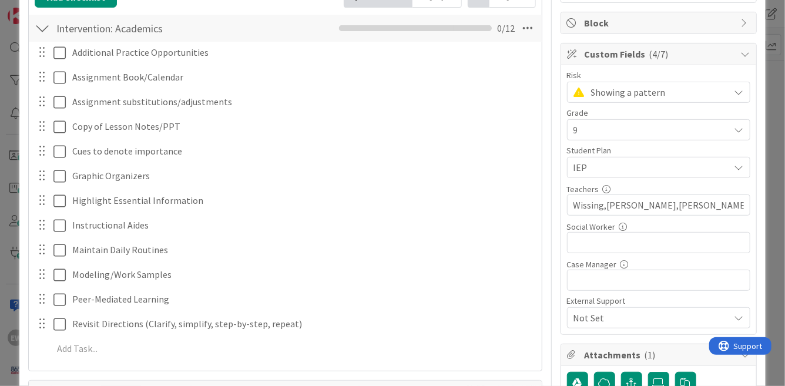
scroll to position [228, 0]
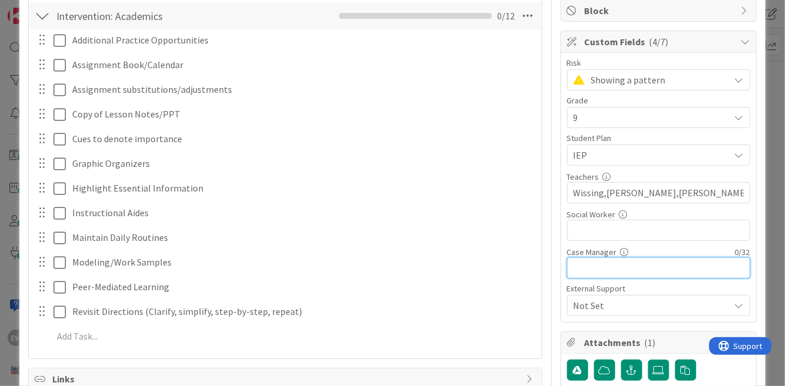
click at [641, 264] on input "text" at bounding box center [658, 267] width 183 height 21
type input "[PERSON_NAME]"
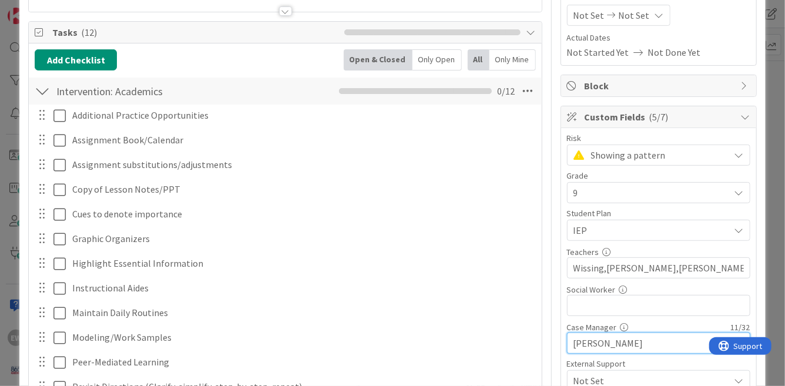
scroll to position [0, 0]
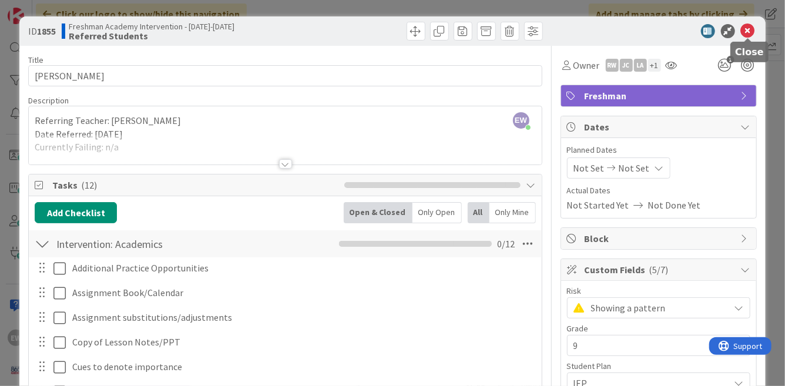
click at [743, 33] on icon at bounding box center [748, 31] width 14 height 14
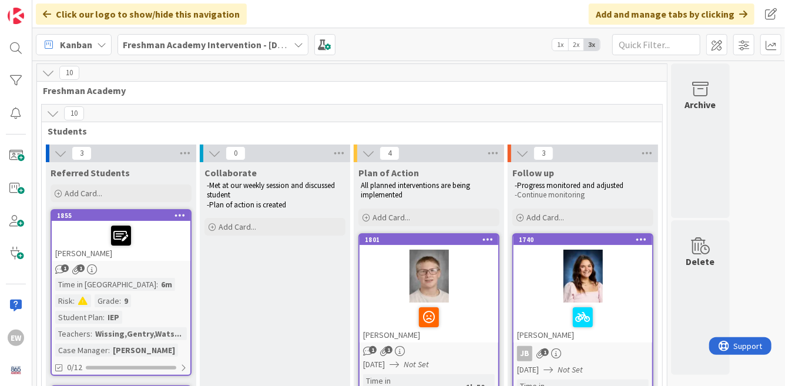
click at [149, 248] on div "[PERSON_NAME]" at bounding box center [121, 241] width 139 height 40
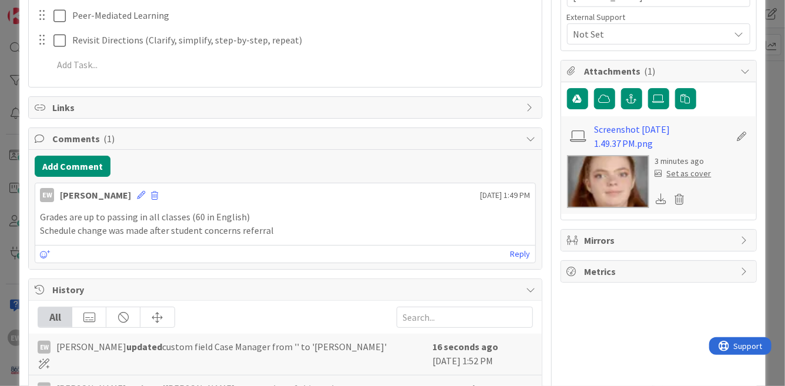
scroll to position [517, 0]
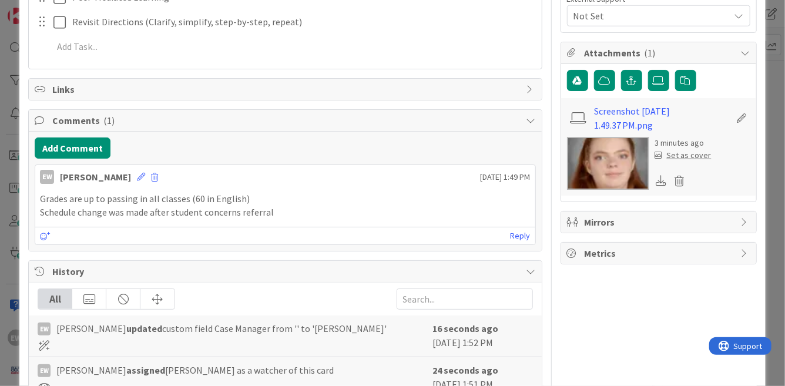
click at [680, 157] on div "Set as cover" at bounding box center [683, 155] width 56 height 12
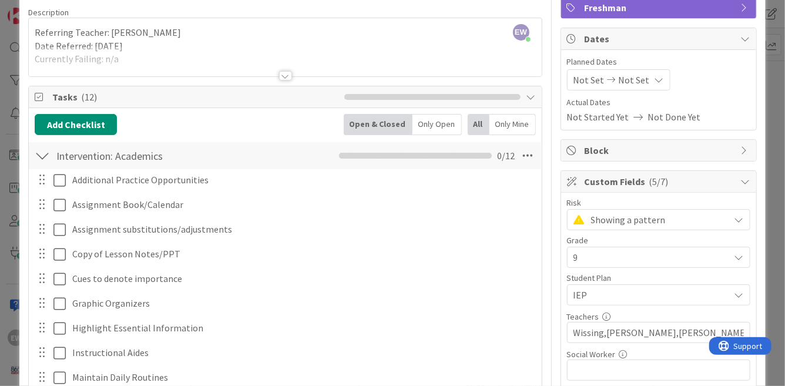
scroll to position [0, 0]
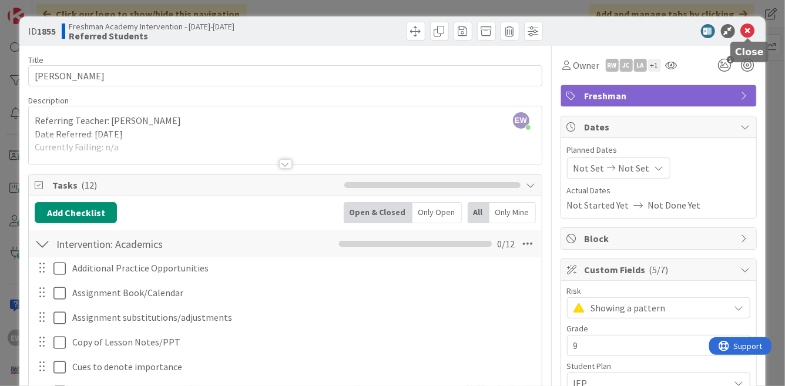
click at [749, 29] on icon at bounding box center [748, 31] width 14 height 14
